Goal: Task Accomplishment & Management: Manage account settings

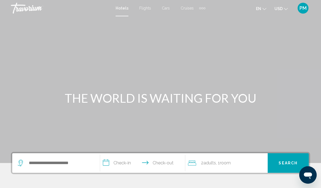
click at [304, 8] on span "PM" at bounding box center [302, 7] width 7 height 5
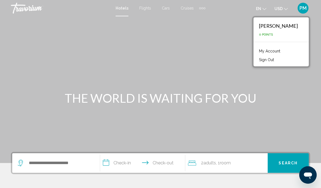
click at [283, 50] on link "My Account" at bounding box center [269, 51] width 27 height 7
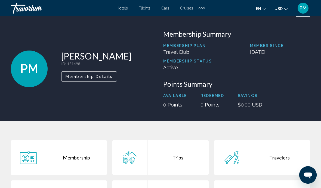
click at [202, 8] on div "Extra navigation items" at bounding box center [202, 8] width 2 height 2
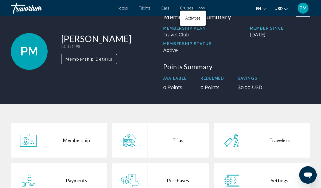
scroll to position [20, 0]
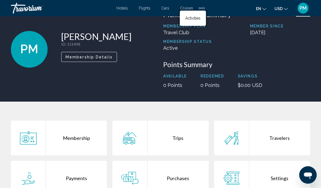
click at [178, 176] on div "Purchases" at bounding box center [177, 178] width 61 height 35
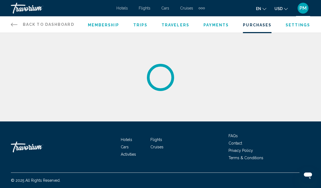
scroll to position [22, 0]
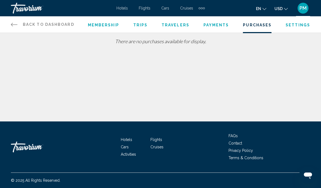
click at [176, 26] on span "Travelers" at bounding box center [175, 25] width 28 height 4
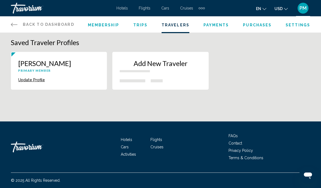
click at [139, 23] on span "Trips" at bounding box center [140, 25] width 14 height 4
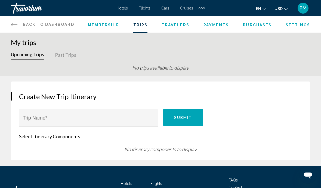
click at [107, 24] on span "Membership" at bounding box center [103, 25] width 31 height 4
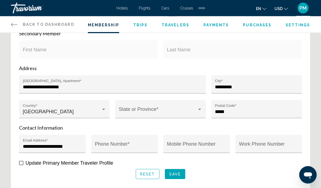
scroll to position [231, 0]
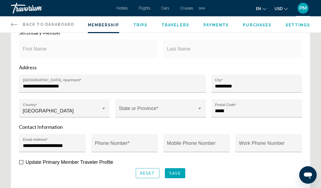
click at [190, 145] on input "Mobile Phone Number" at bounding box center [196, 145] width 59 height 5
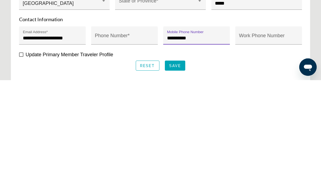
type input "**********"
click at [178, 172] on span "Save" at bounding box center [175, 174] width 12 height 4
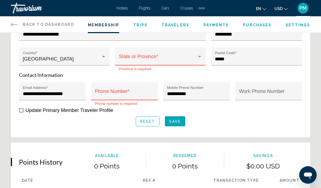
scroll to position [282, 0]
click at [194, 58] on span "Main content" at bounding box center [158, 59] width 78 height 5
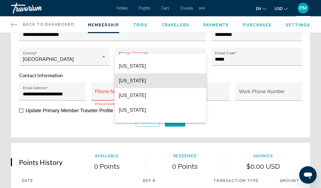
scroll to position [598, 0]
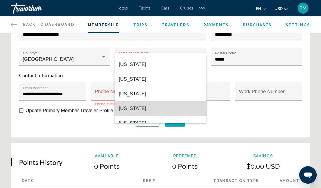
click at [126, 110] on span "Texas" at bounding box center [160, 108] width 83 height 15
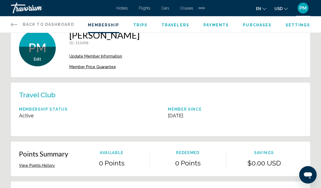
scroll to position [0, 0]
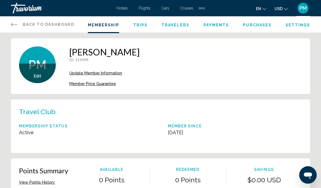
click at [288, 23] on span "Settings" at bounding box center [297, 25] width 24 height 4
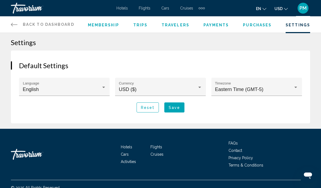
click at [201, 8] on div "Extra navigation items" at bounding box center [202, 8] width 2 height 2
click at [195, 18] on span "Activities" at bounding box center [192, 18] width 15 height 4
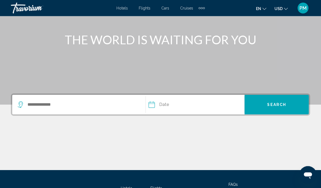
scroll to position [85, 0]
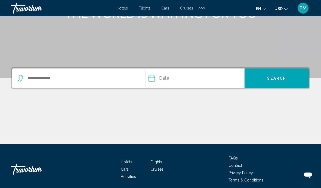
click at [136, 175] on span "Activities" at bounding box center [128, 177] width 15 height 4
click at [132, 178] on span "Activities" at bounding box center [128, 177] width 15 height 4
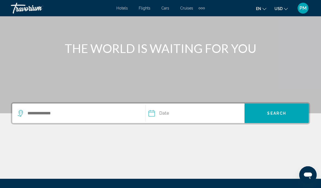
scroll to position [0, 0]
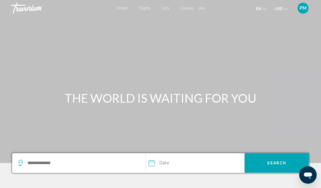
click at [126, 10] on span "Hotels" at bounding box center [121, 8] width 11 height 4
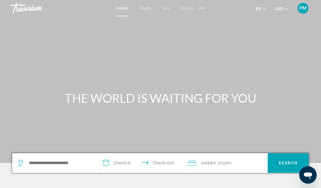
click at [145, 10] on span "Flights" at bounding box center [145, 8] width 12 height 4
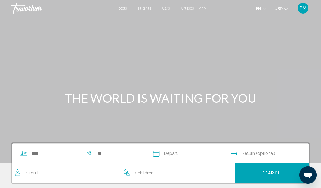
click at [199, 9] on div "Extra navigation items" at bounding box center [200, 8] width 2 height 2
click at [205, 11] on div "Hotels Flights Cars Cruises Activities" at bounding box center [194, 18] width 26 height 15
click at [203, 10] on div "Hotels Flights Cars Cruises Activities" at bounding box center [193, 18] width 29 height 18
click at [304, 10] on span "PM" at bounding box center [302, 7] width 7 height 5
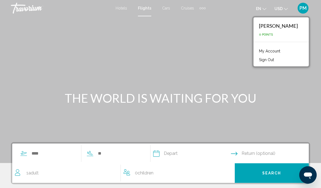
click at [283, 51] on link "My Account" at bounding box center [269, 51] width 27 height 7
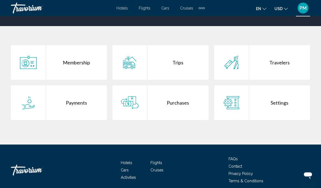
scroll to position [95, 0]
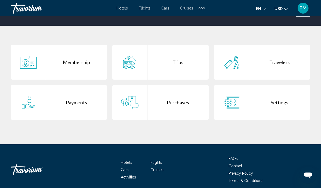
click at [72, 66] on div "Membership" at bounding box center [76, 62] width 61 height 35
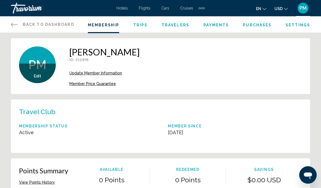
click at [140, 27] on span "Trips" at bounding box center [140, 25] width 14 height 4
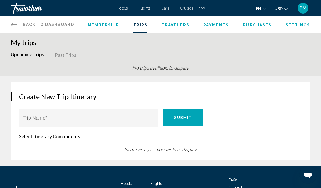
click at [179, 26] on span "Travelers" at bounding box center [175, 25] width 28 height 4
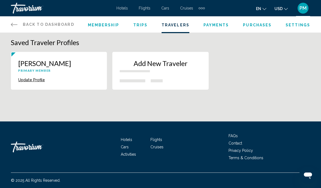
click at [217, 26] on span "Payments" at bounding box center [216, 25] width 26 height 4
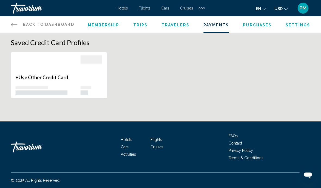
click at [266, 27] on span "Purchases" at bounding box center [257, 25] width 29 height 4
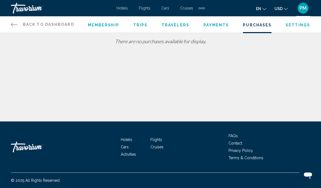
click at [301, 23] on span "Settings" at bounding box center [297, 25] width 24 height 4
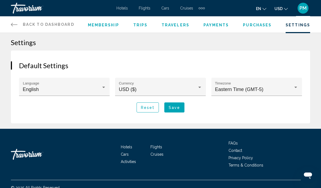
click at [23, 24] on span "Back to Dashboard" at bounding box center [48, 24] width 51 height 4
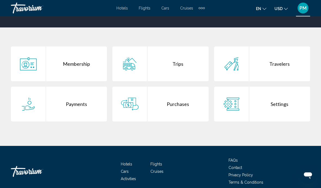
scroll to position [87, 0]
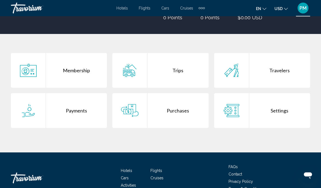
click at [303, 10] on span "PM" at bounding box center [302, 7] width 7 height 5
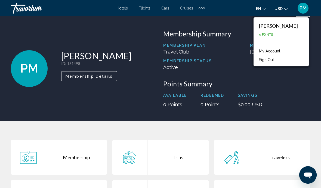
scroll to position [0, 0]
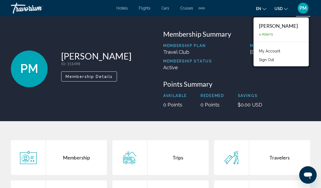
click at [86, 154] on div "Membership" at bounding box center [76, 157] width 61 height 35
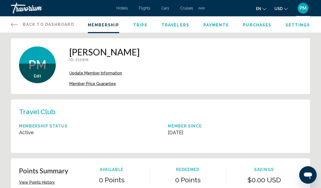
click at [51, 21] on link "Back to Dashboard Dashboard" at bounding box center [42, 24] width 63 height 16
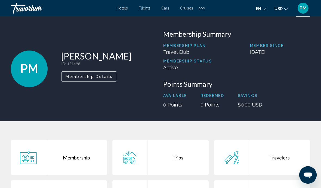
click at [27, 72] on span "PM" at bounding box center [29, 69] width 18 height 14
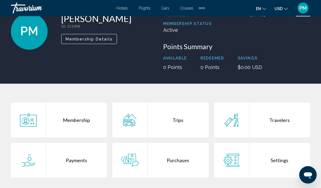
scroll to position [45, 0]
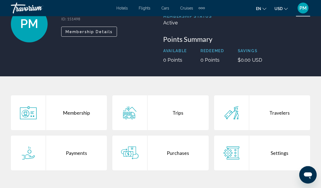
click at [274, 150] on div "Settings" at bounding box center [279, 153] width 61 height 35
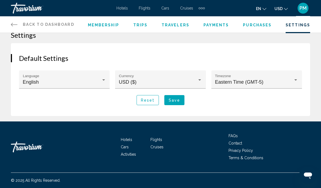
click at [267, 24] on span "Purchases" at bounding box center [257, 25] width 29 height 4
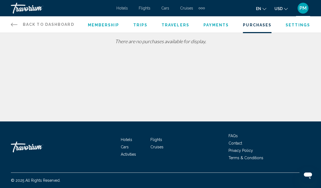
click at [223, 48] on div "There are no purchases available for display." at bounding box center [160, 43] width 299 height 11
click at [216, 45] on div "There are no purchases available for display." at bounding box center [160, 43] width 299 height 11
click at [211, 47] on div "There are no purchases available for display." at bounding box center [160, 43] width 299 height 11
click at [218, 46] on div "There are no purchases available for display." at bounding box center [160, 43] width 299 height 11
click at [219, 45] on div "There are no purchases available for display." at bounding box center [160, 43] width 299 height 11
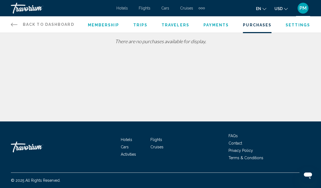
click at [208, 46] on div "There are no purchases available for display." at bounding box center [160, 43] width 299 height 11
click at [180, 46] on div "There are no purchases available for display." at bounding box center [160, 43] width 299 height 11
click at [180, 44] on div "There are no purchases available for display." at bounding box center [160, 43] width 299 height 11
click at [147, 48] on div "There are no purchases available for display." at bounding box center [160, 43] width 299 height 11
click at [102, 44] on div "There are no purchases available for display." at bounding box center [160, 43] width 299 height 11
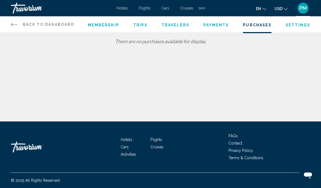
click at [131, 30] on div "Membership Trips Travelers Payments Purchases Settings" at bounding box center [199, 24] width 222 height 16
click at [129, 30] on div "Membership Trips Travelers Payments Purchases Settings" at bounding box center [199, 24] width 222 height 16
click at [34, 49] on div "There are no purchases available for display." at bounding box center [160, 43] width 299 height 11
click at [41, 52] on div "Back to Dashboard Dashboard Membership Trips Travelers Payments Purchases Setti…" at bounding box center [160, 61] width 321 height 122
click at [18, 49] on div "There are no purchases available for display." at bounding box center [160, 43] width 299 height 11
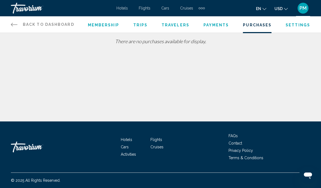
click at [18, 48] on div "There are no purchases available for display." at bounding box center [160, 43] width 299 height 11
click at [294, 31] on div "Membership Trips Travelers Payments Purchases Settings" at bounding box center [199, 24] width 222 height 16
click at [302, 23] on span "Settings" at bounding box center [297, 25] width 24 height 4
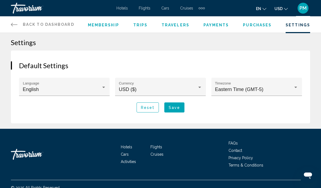
click at [175, 26] on span "Travelers" at bounding box center [175, 25] width 28 height 4
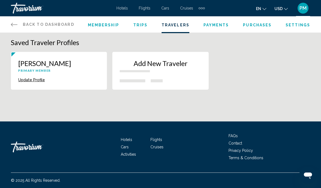
click at [127, 7] on span "Hotels" at bounding box center [121, 8] width 11 height 4
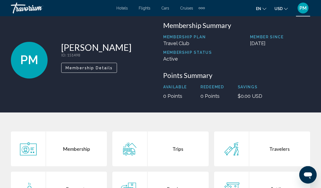
scroll to position [9, 0]
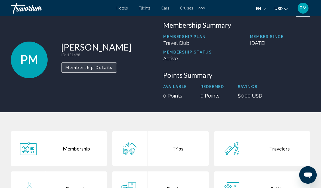
click at [102, 67] on span "Membership Details" at bounding box center [89, 68] width 47 height 4
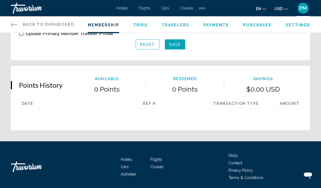
scroll to position [382, 0]
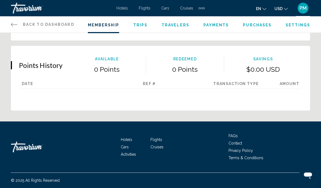
scroll to position [22, 0]
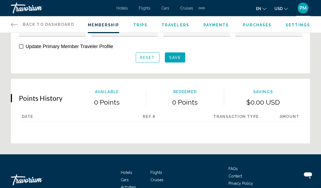
scroll to position [347, 0]
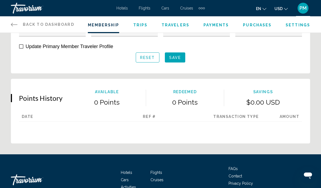
click at [15, 26] on icon "Main content" at bounding box center [14, 24] width 7 height 7
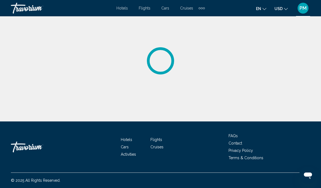
scroll to position [22, 0]
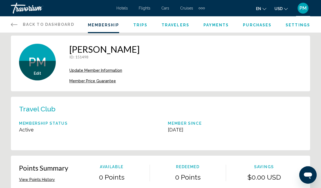
scroll to position [2, 0]
